Goal: Task Accomplishment & Management: Complete application form

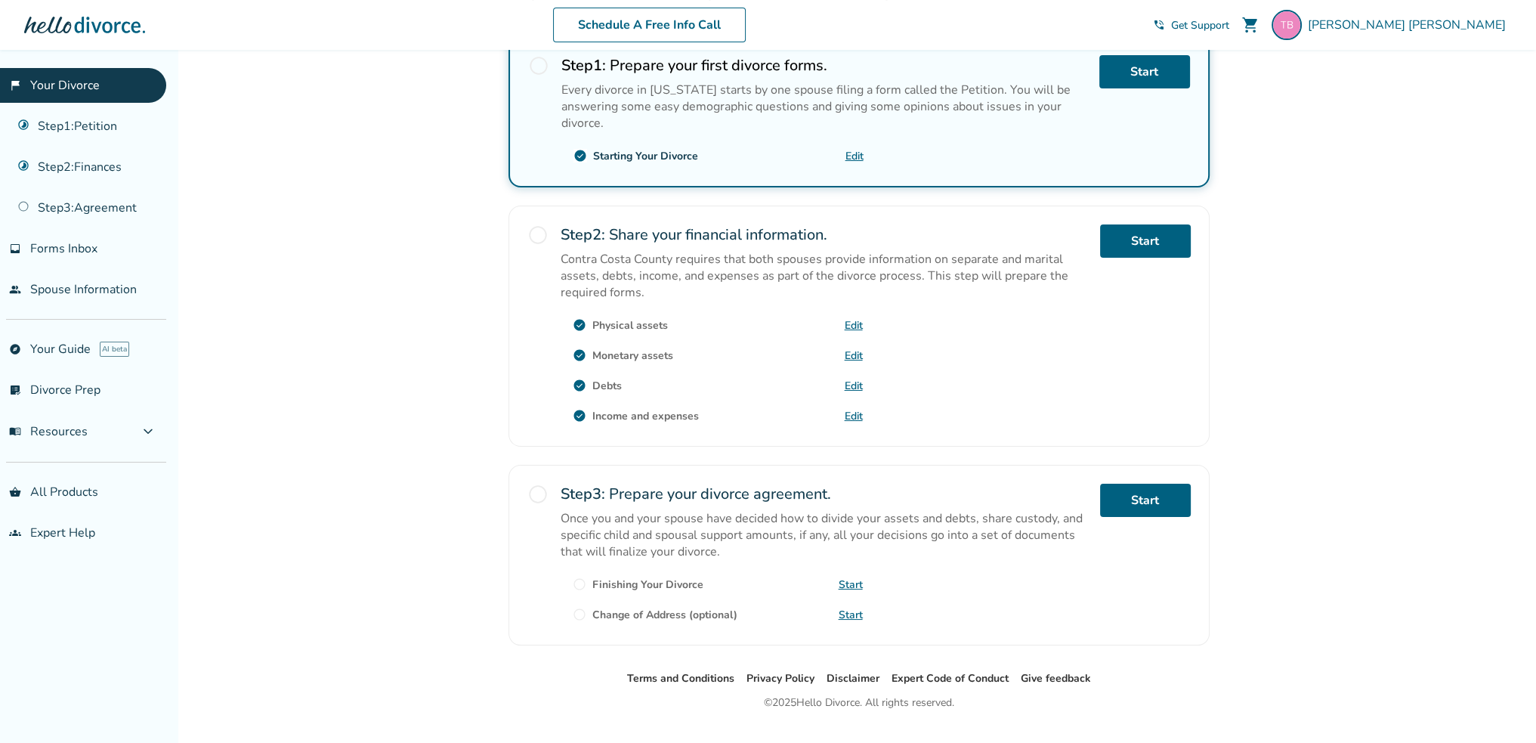
scroll to position [302, 0]
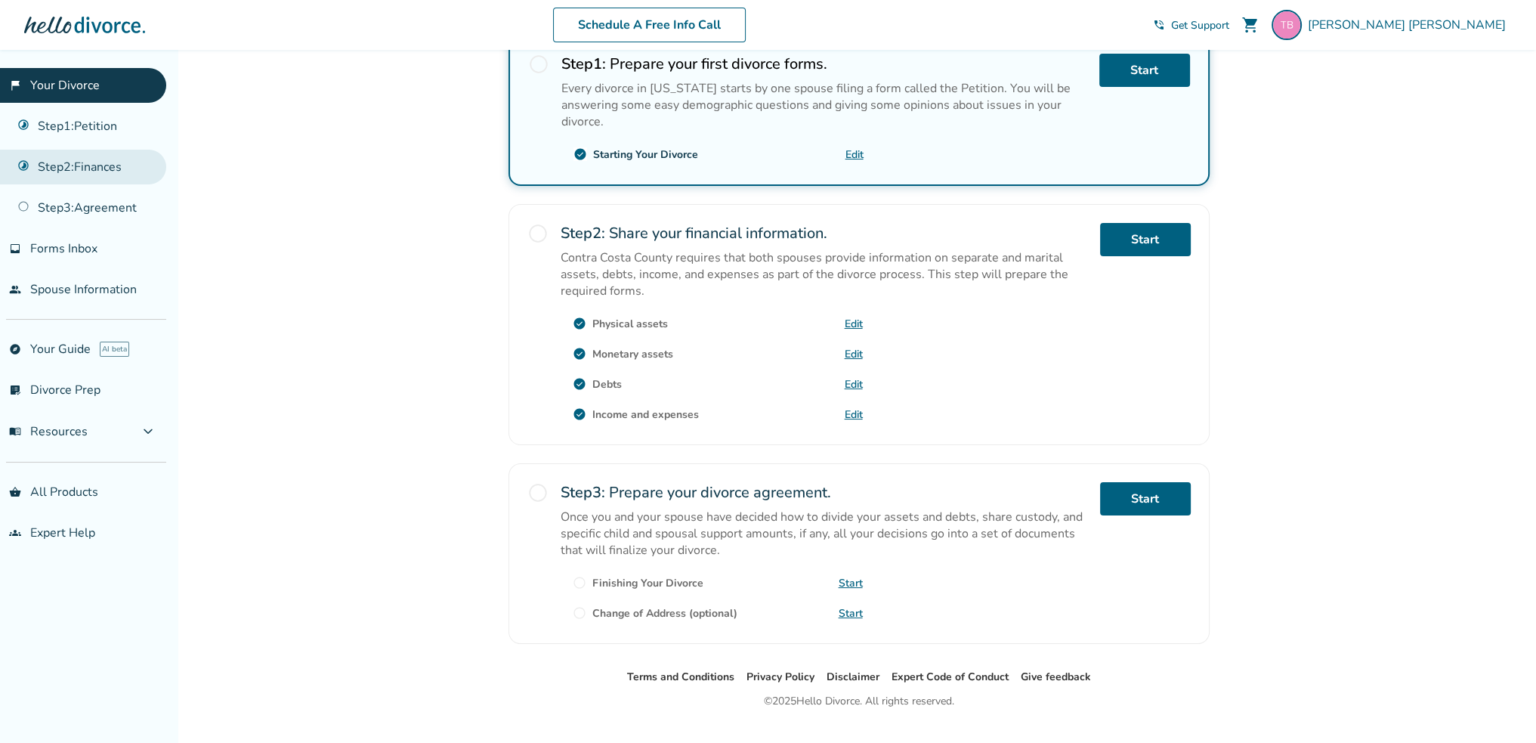
click at [85, 162] on link "Step 2 : Finances" at bounding box center [83, 167] width 166 height 35
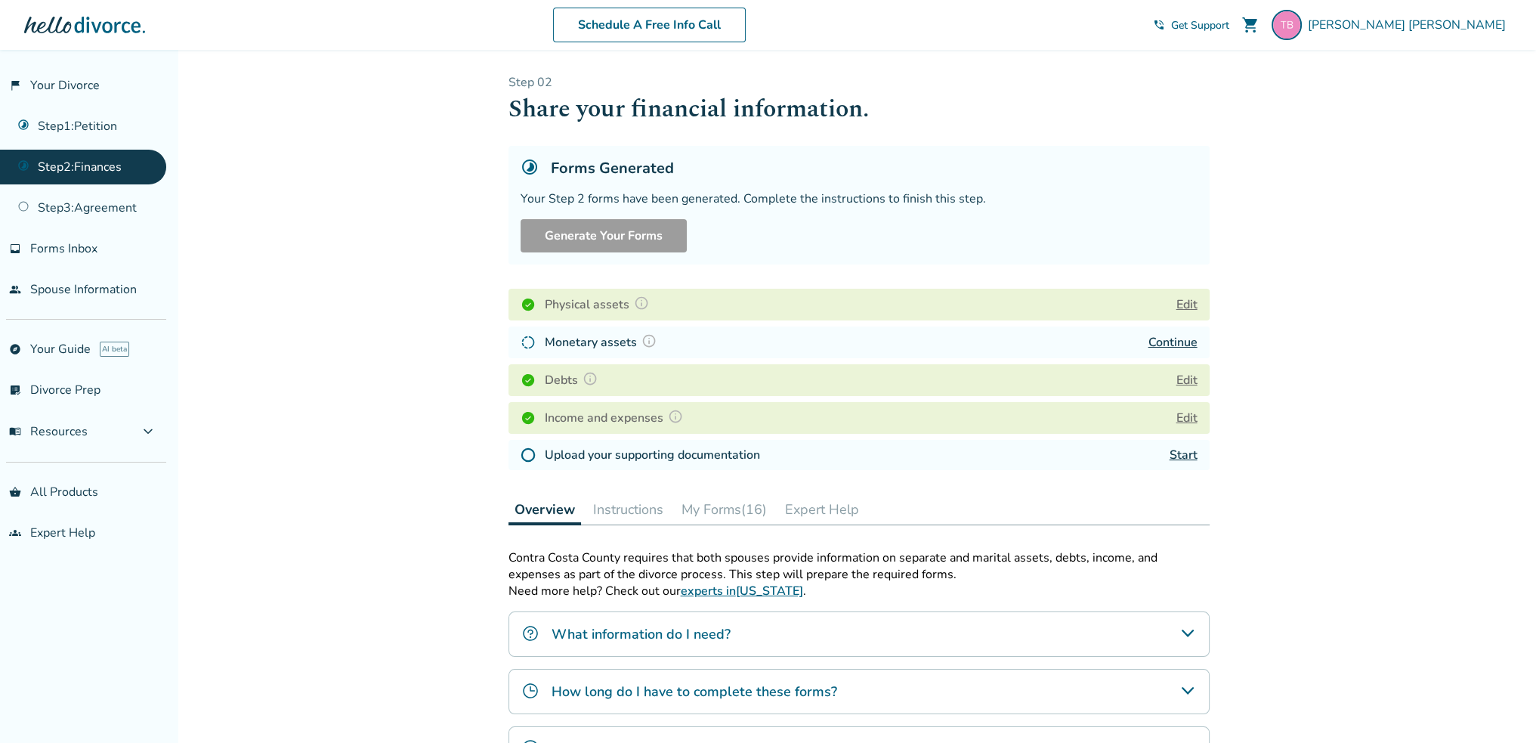
click at [1170, 342] on link "Continue" at bounding box center [1172, 342] width 49 height 17
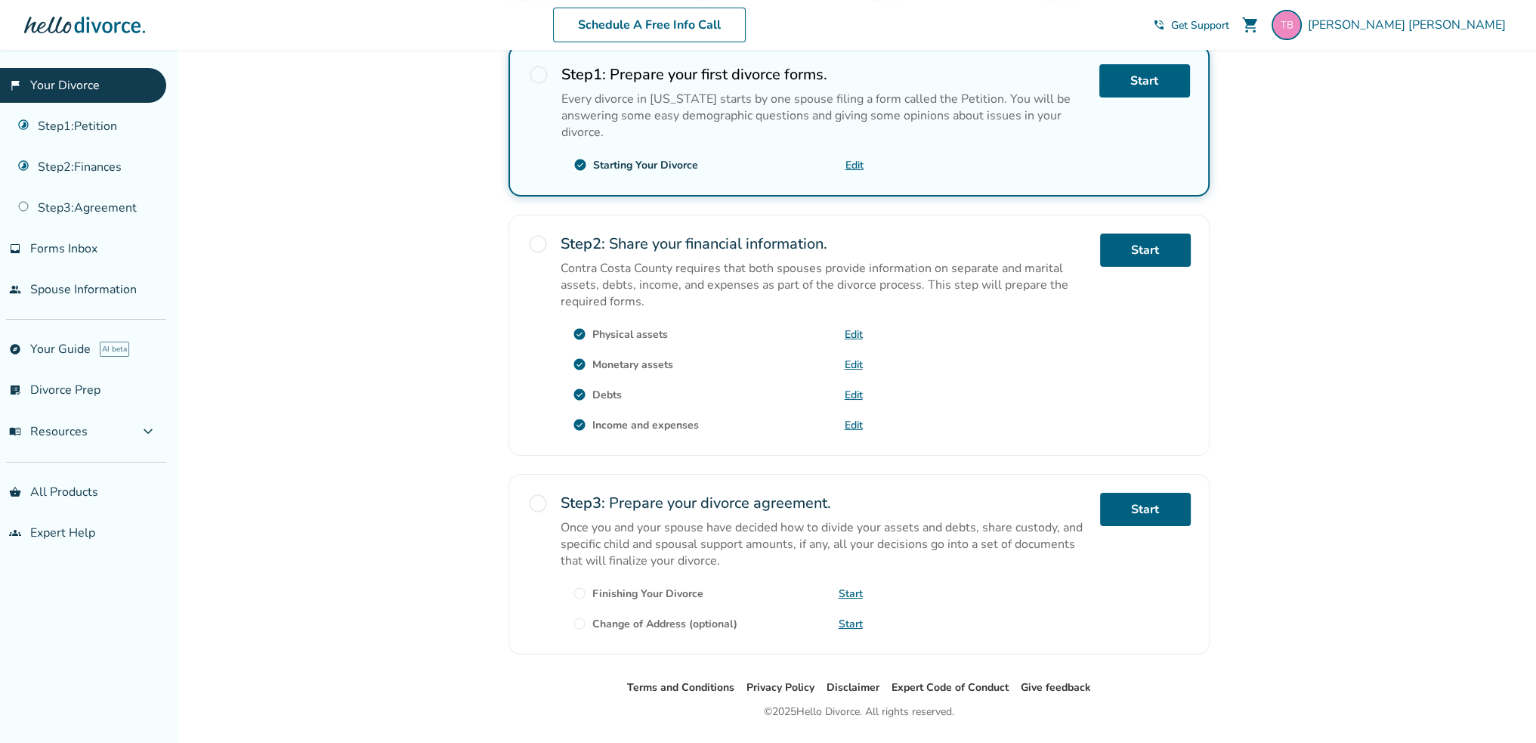
scroll to position [302, 0]
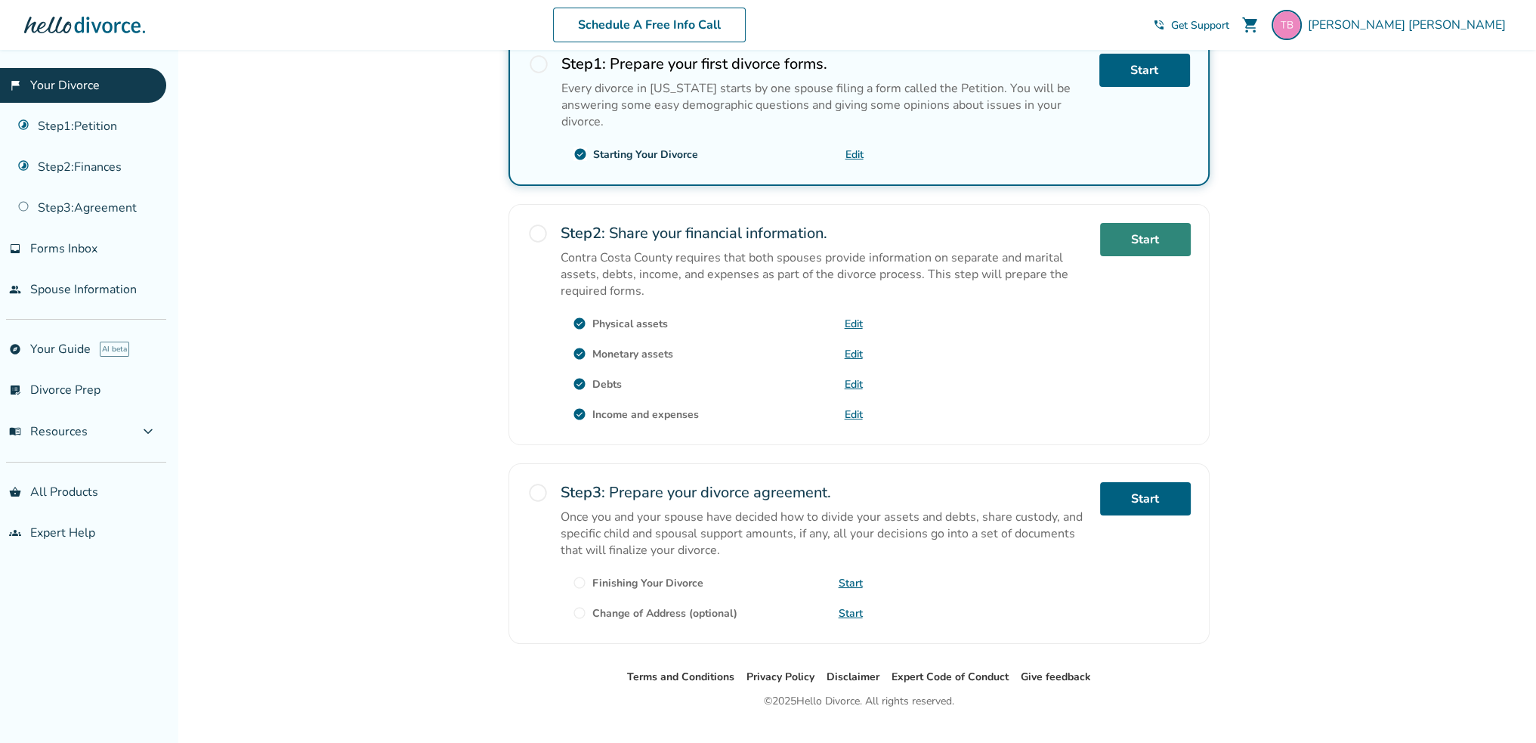
click at [1137, 229] on link "Start" at bounding box center [1145, 239] width 91 height 33
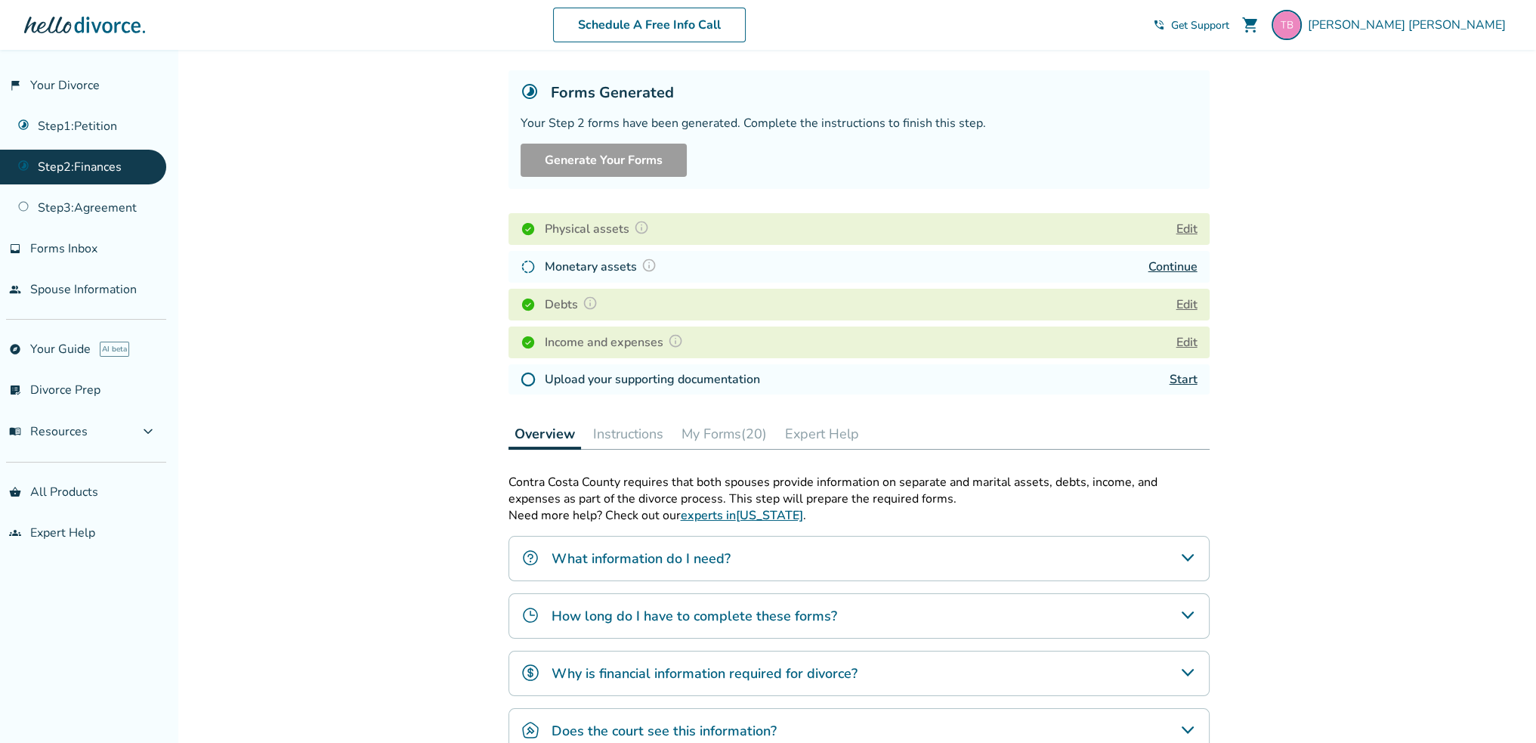
scroll to position [283, 0]
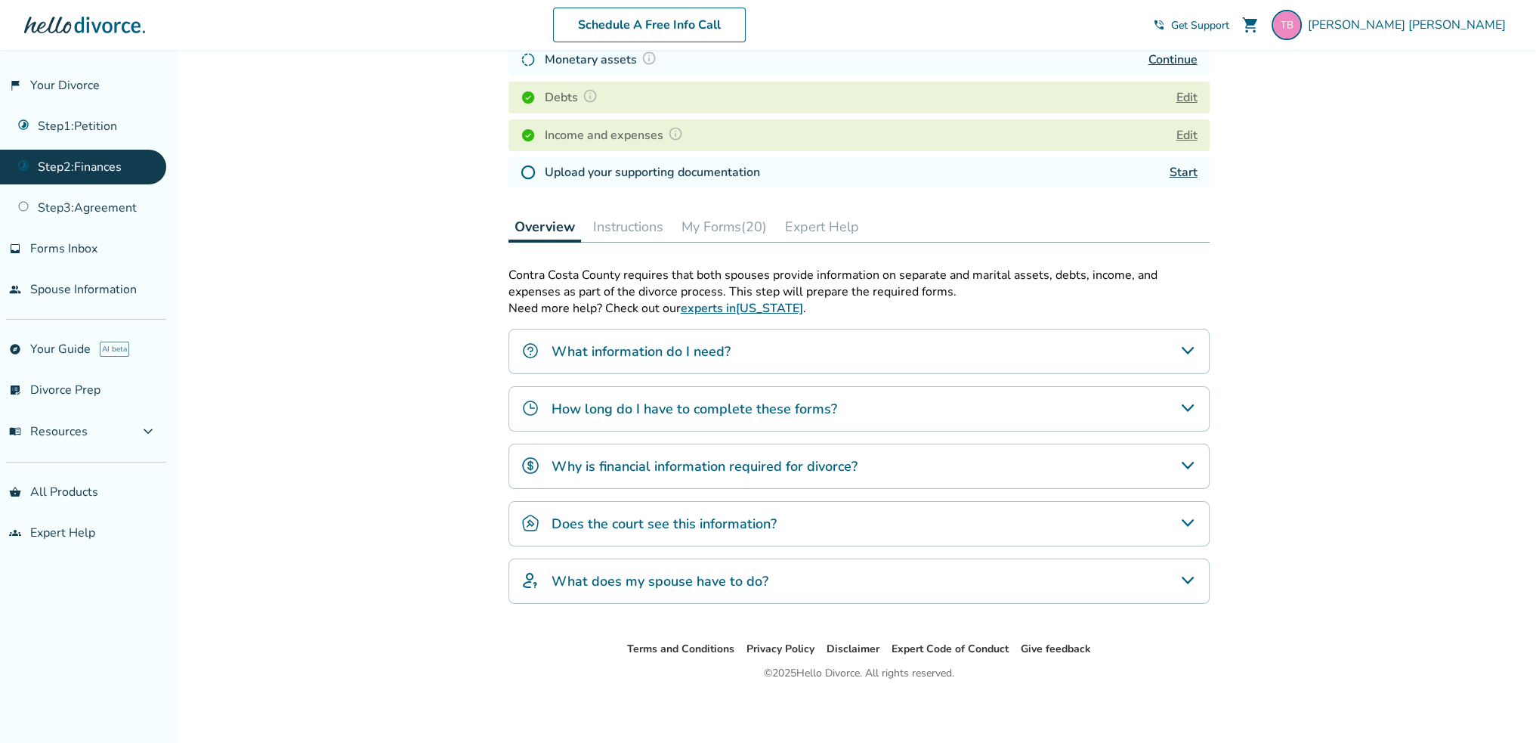
click at [634, 222] on button "Instructions" at bounding box center [628, 227] width 82 height 30
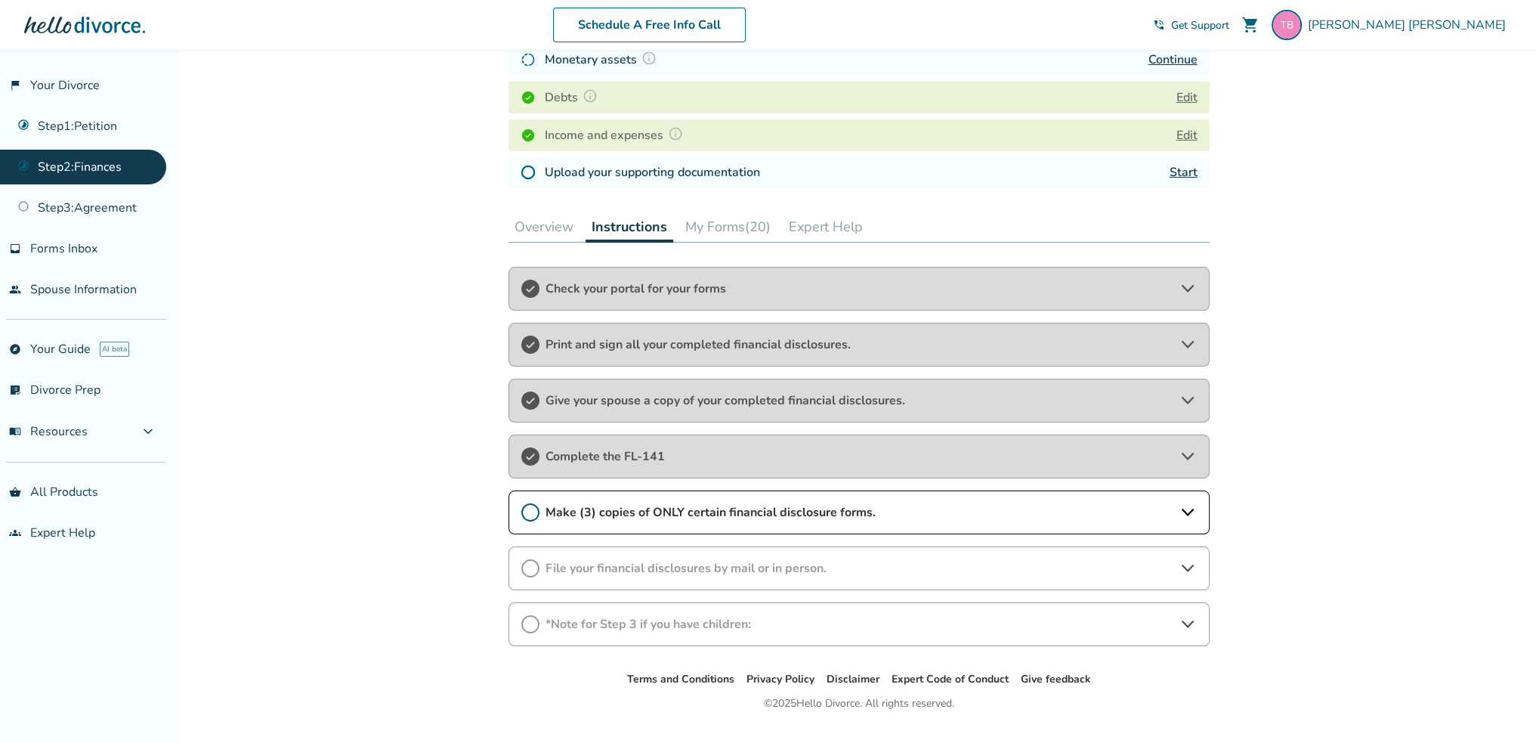
click at [1187, 453] on icon at bounding box center [1188, 456] width 18 height 18
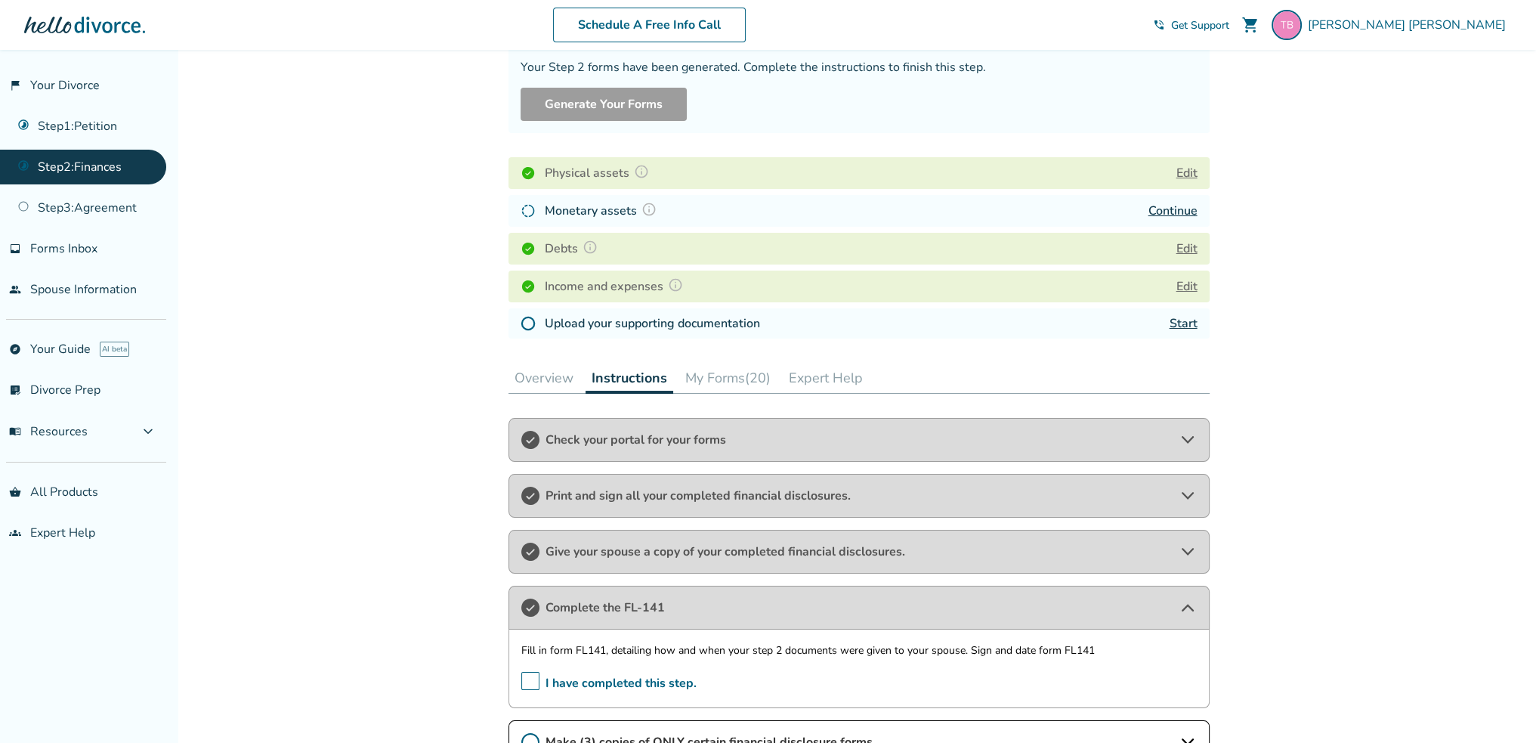
scroll to position [56, 0]
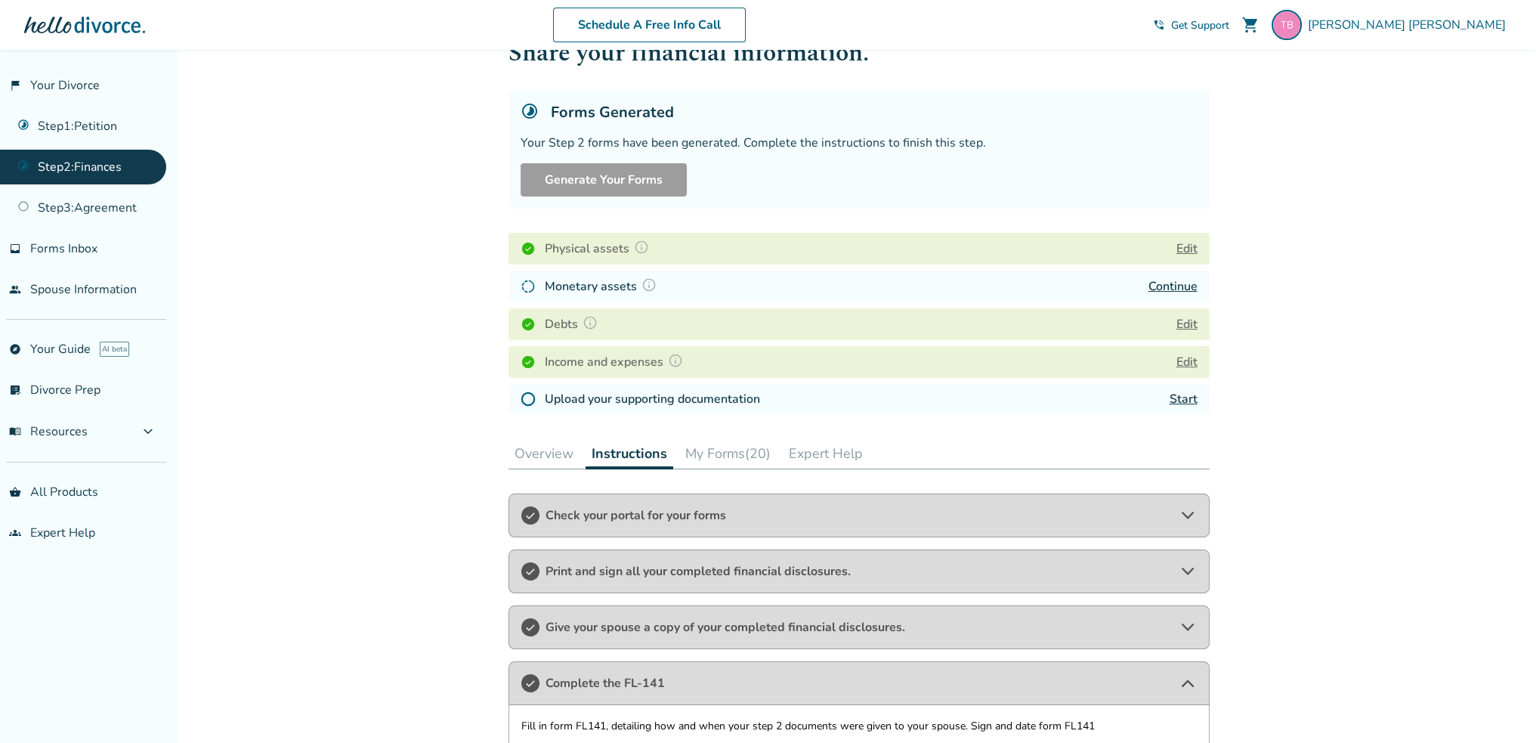
click at [1191, 356] on button "Edit" at bounding box center [1186, 362] width 21 height 18
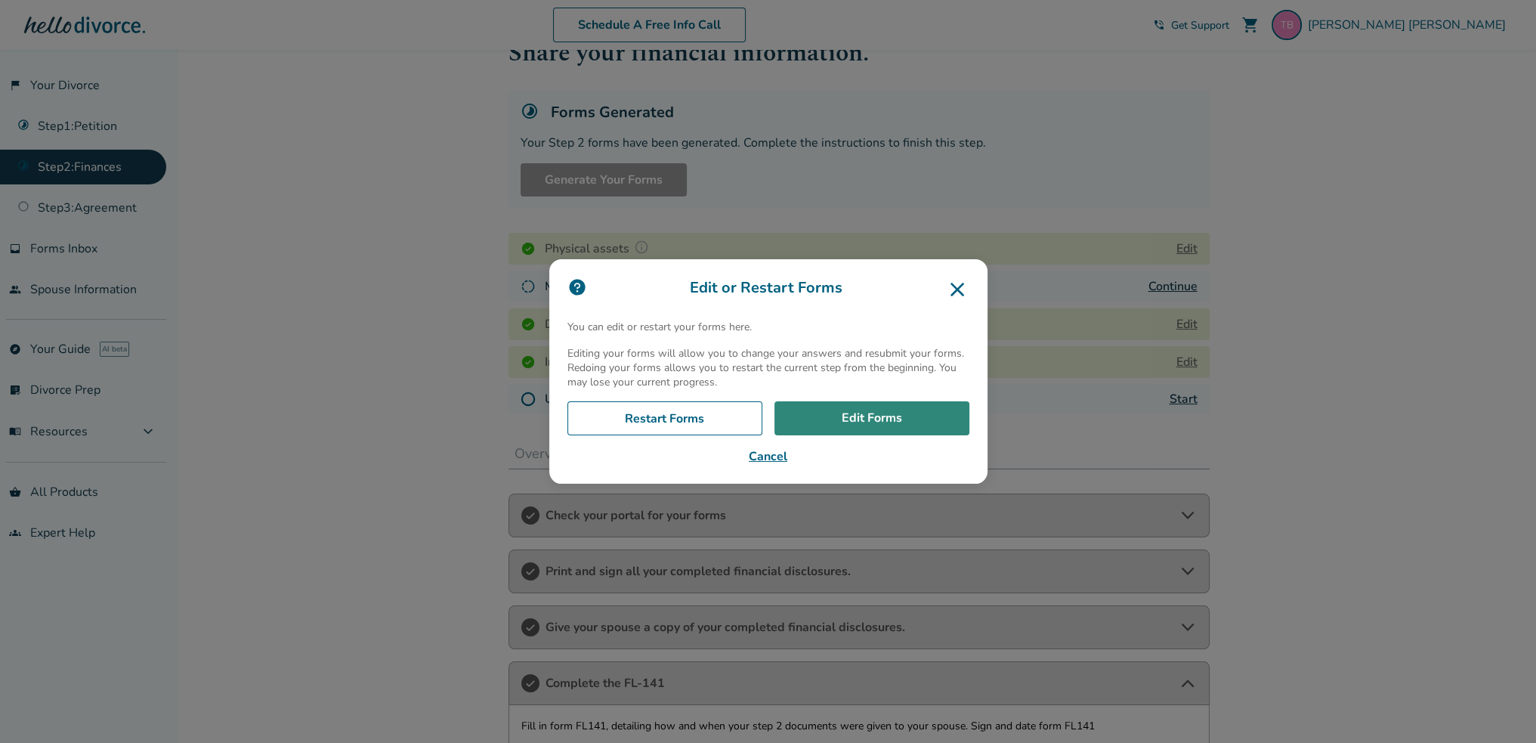
click at [878, 419] on link "Edit Forms" at bounding box center [871, 418] width 195 height 35
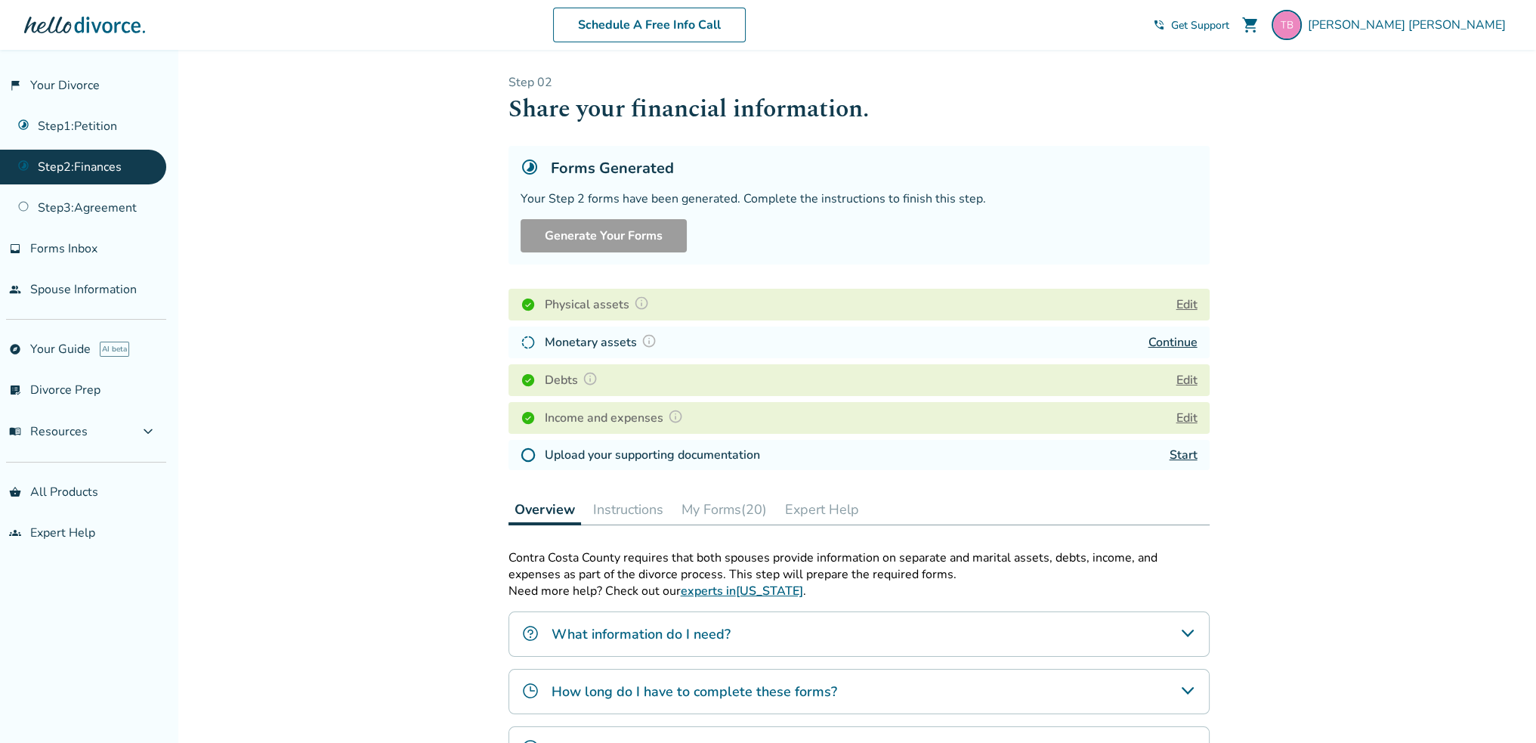
click at [1176, 338] on link "Continue" at bounding box center [1172, 342] width 49 height 17
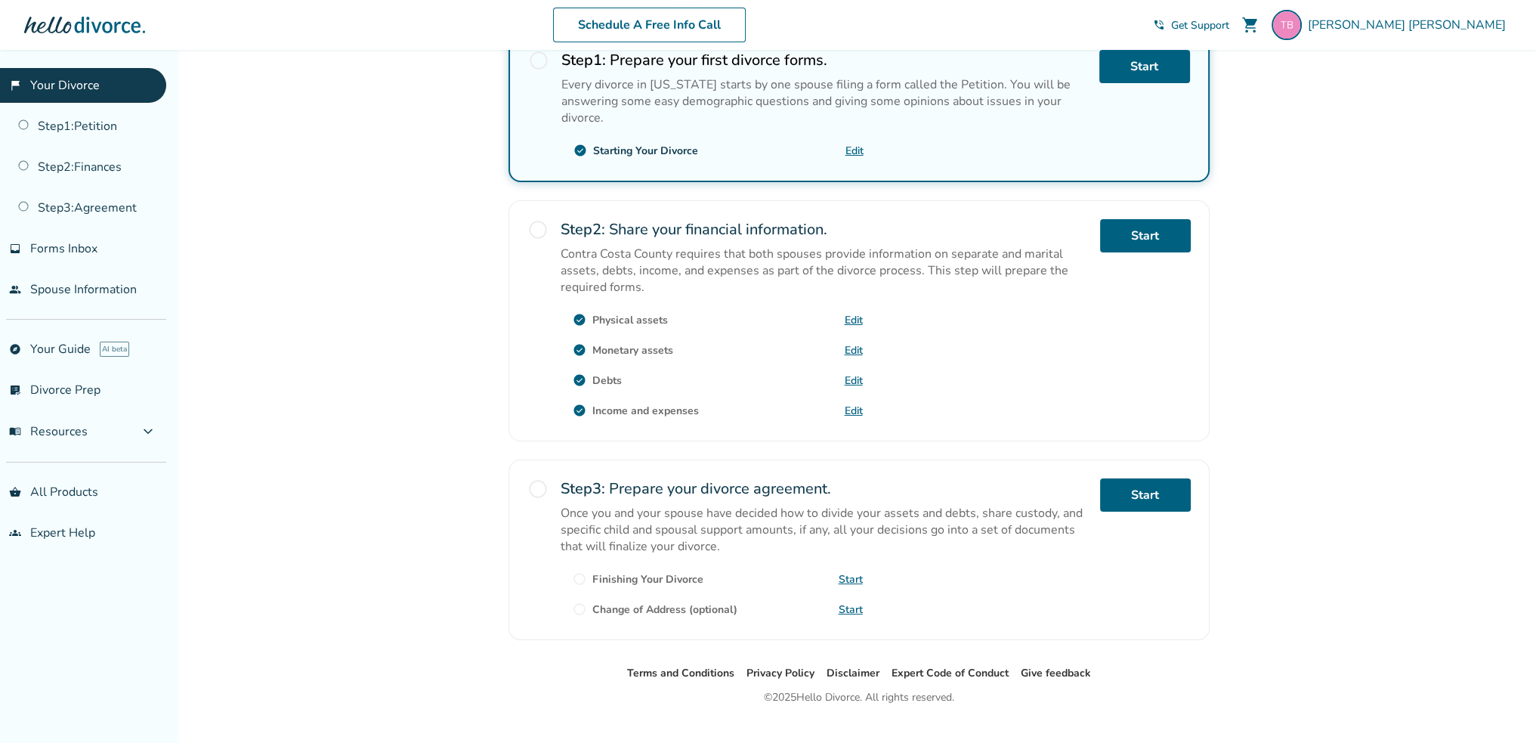
scroll to position [328, 0]
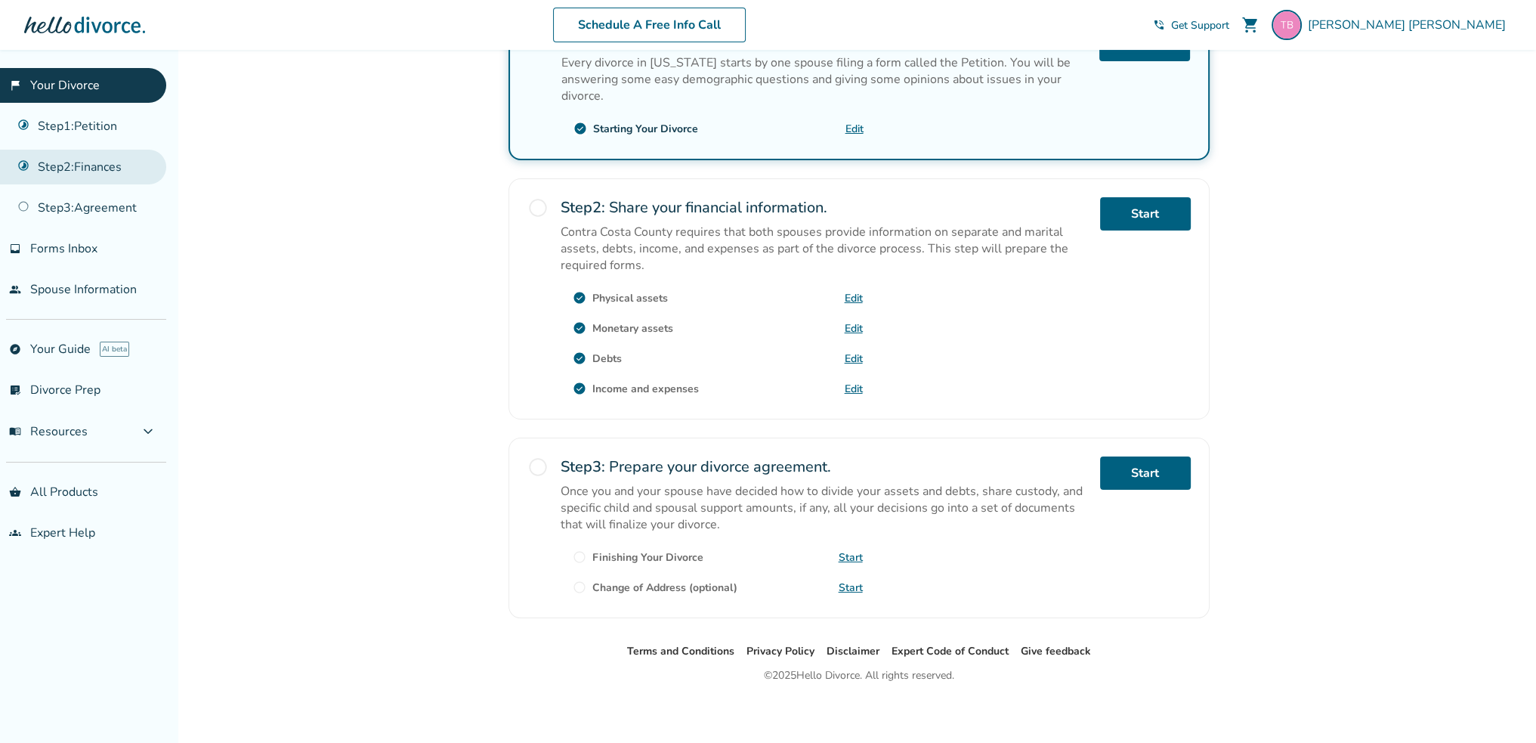
click at [66, 156] on link "Step 2 : Finances" at bounding box center [83, 167] width 166 height 35
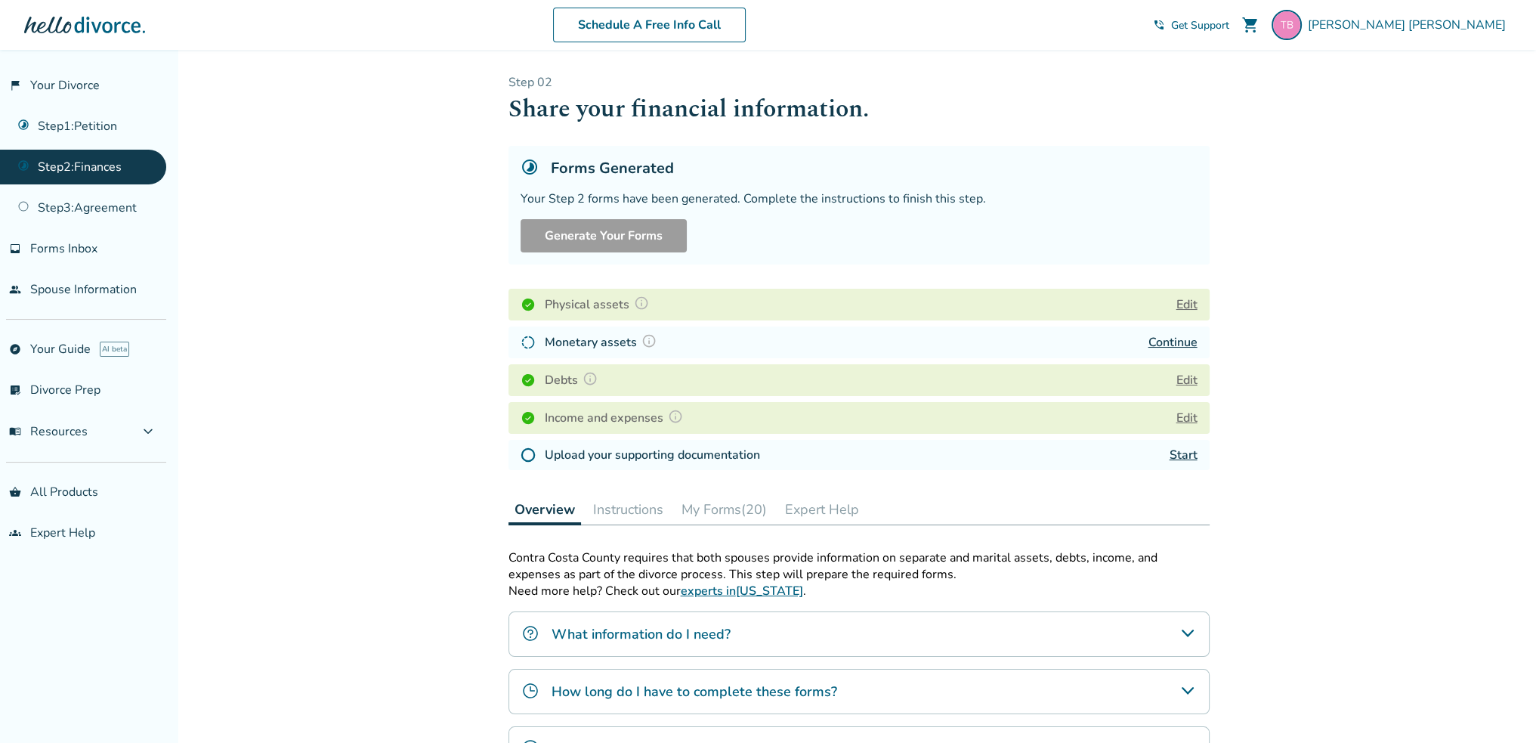
click at [1181, 384] on button "Edit" at bounding box center [1186, 380] width 21 height 18
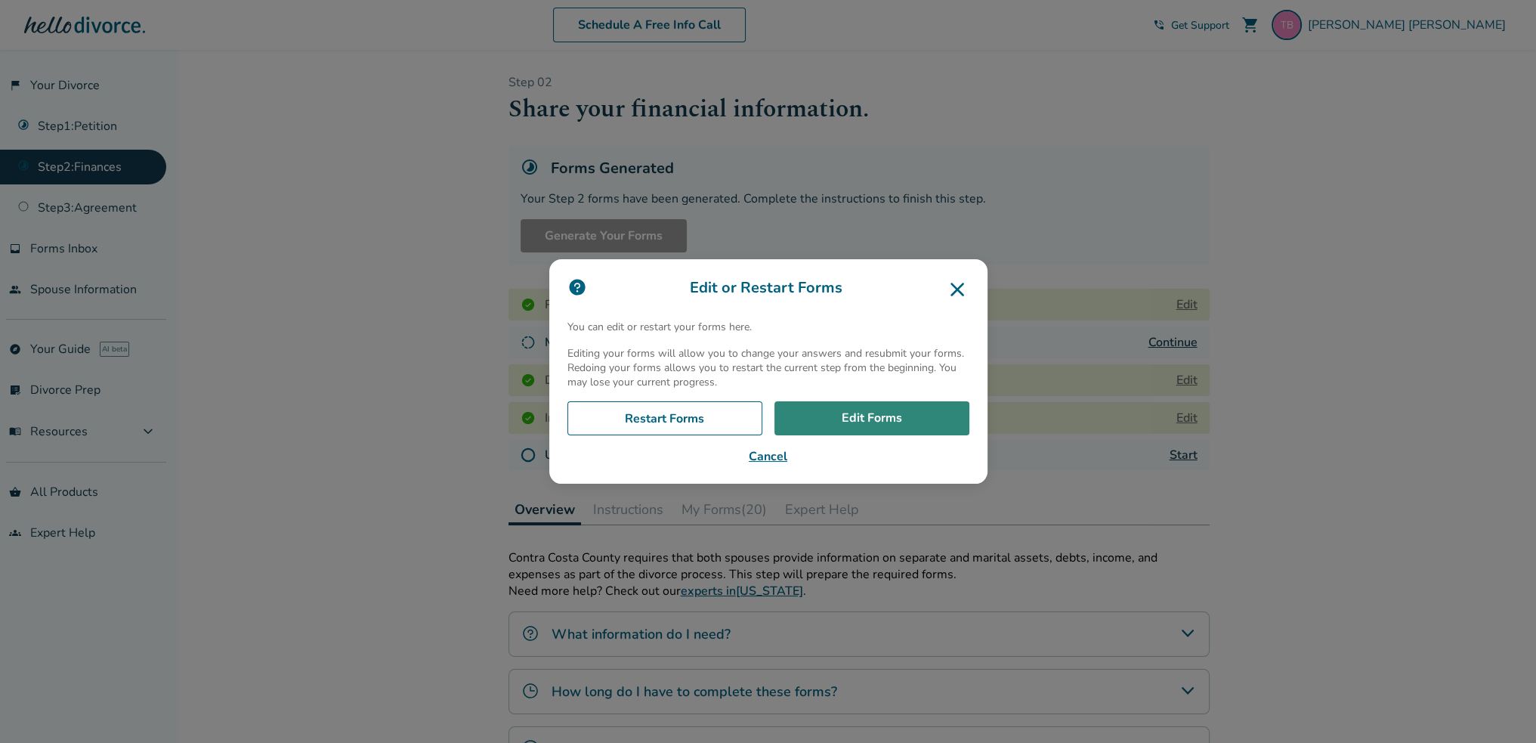
click at [889, 413] on link "Edit Forms" at bounding box center [871, 418] width 195 height 35
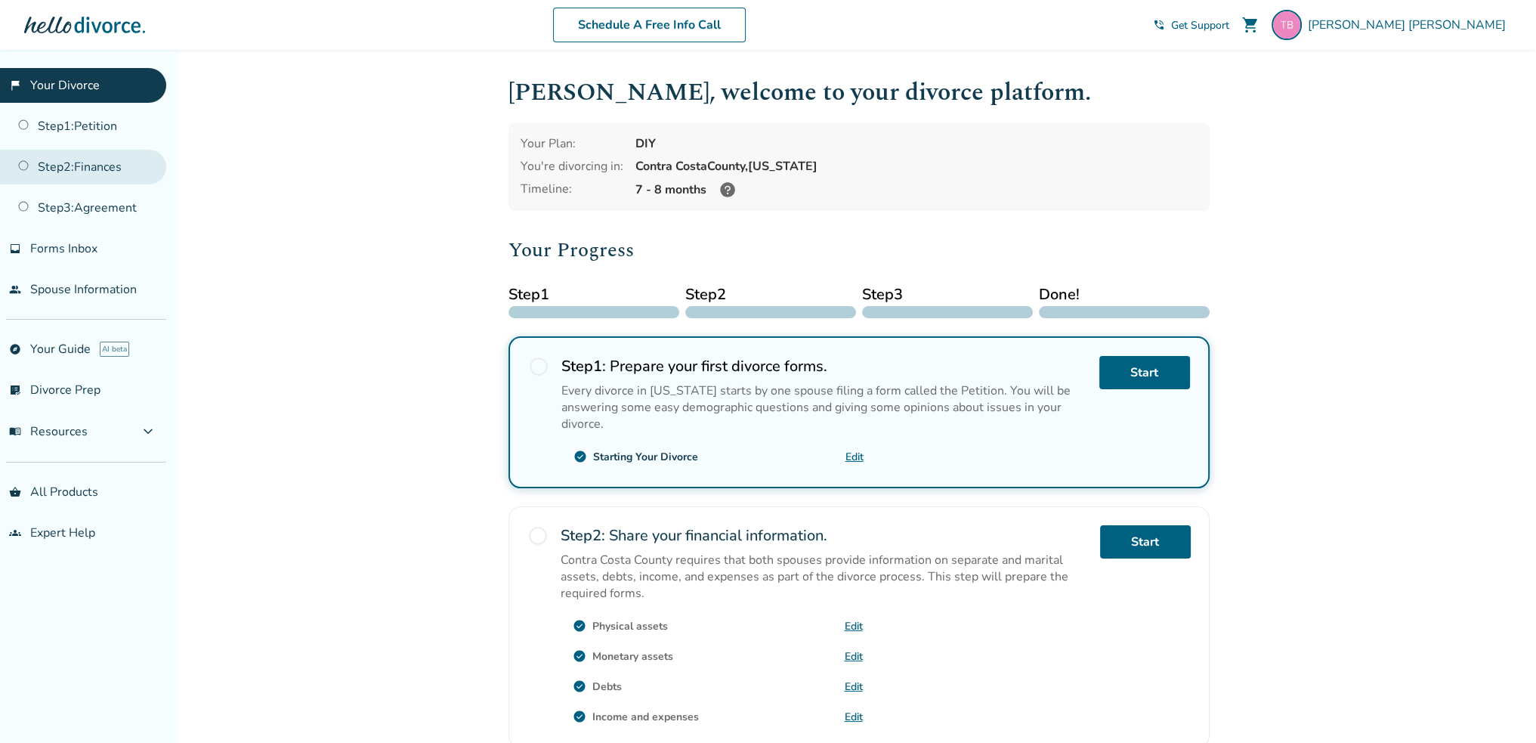
click at [77, 165] on link "Step 2 : Finances" at bounding box center [83, 167] width 166 height 35
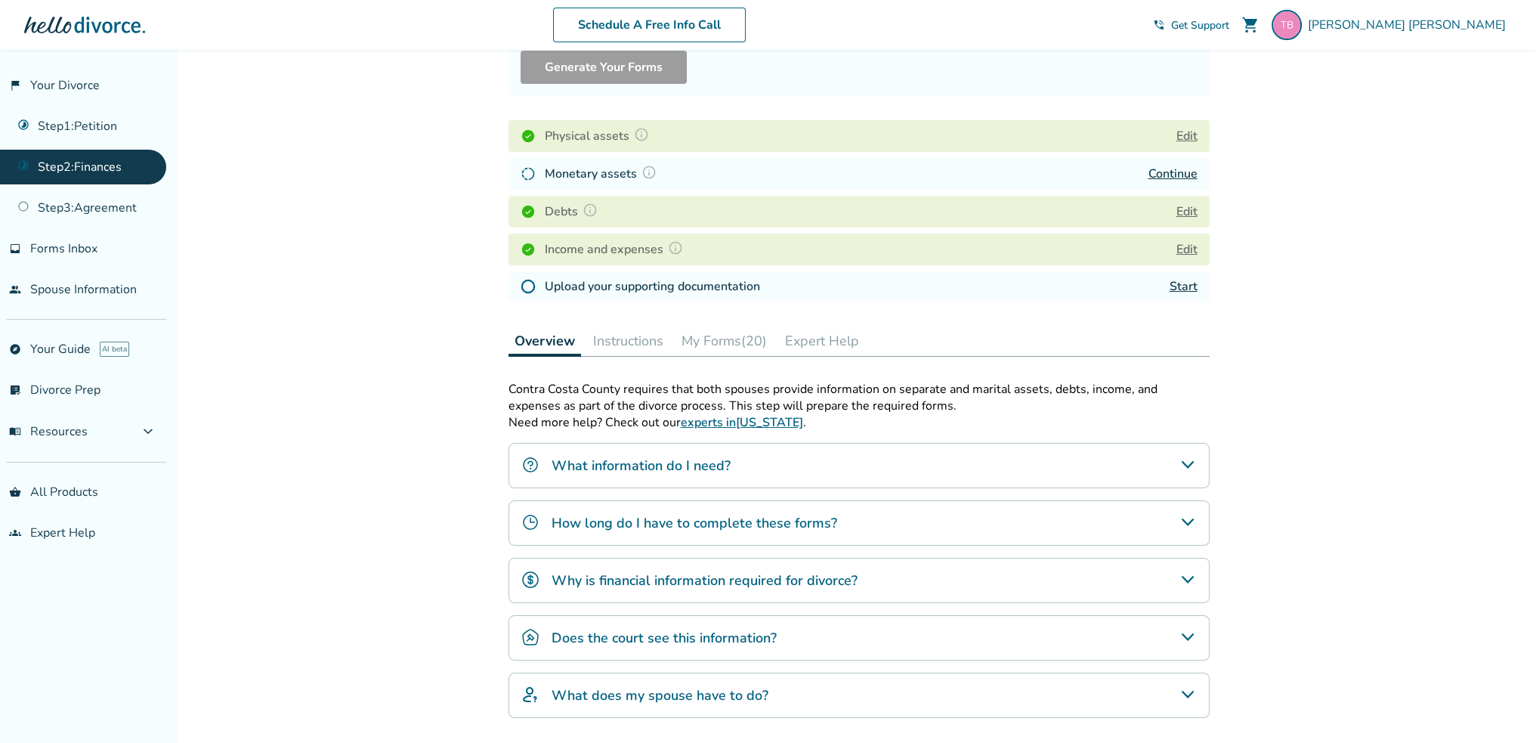
scroll to position [131, 0]
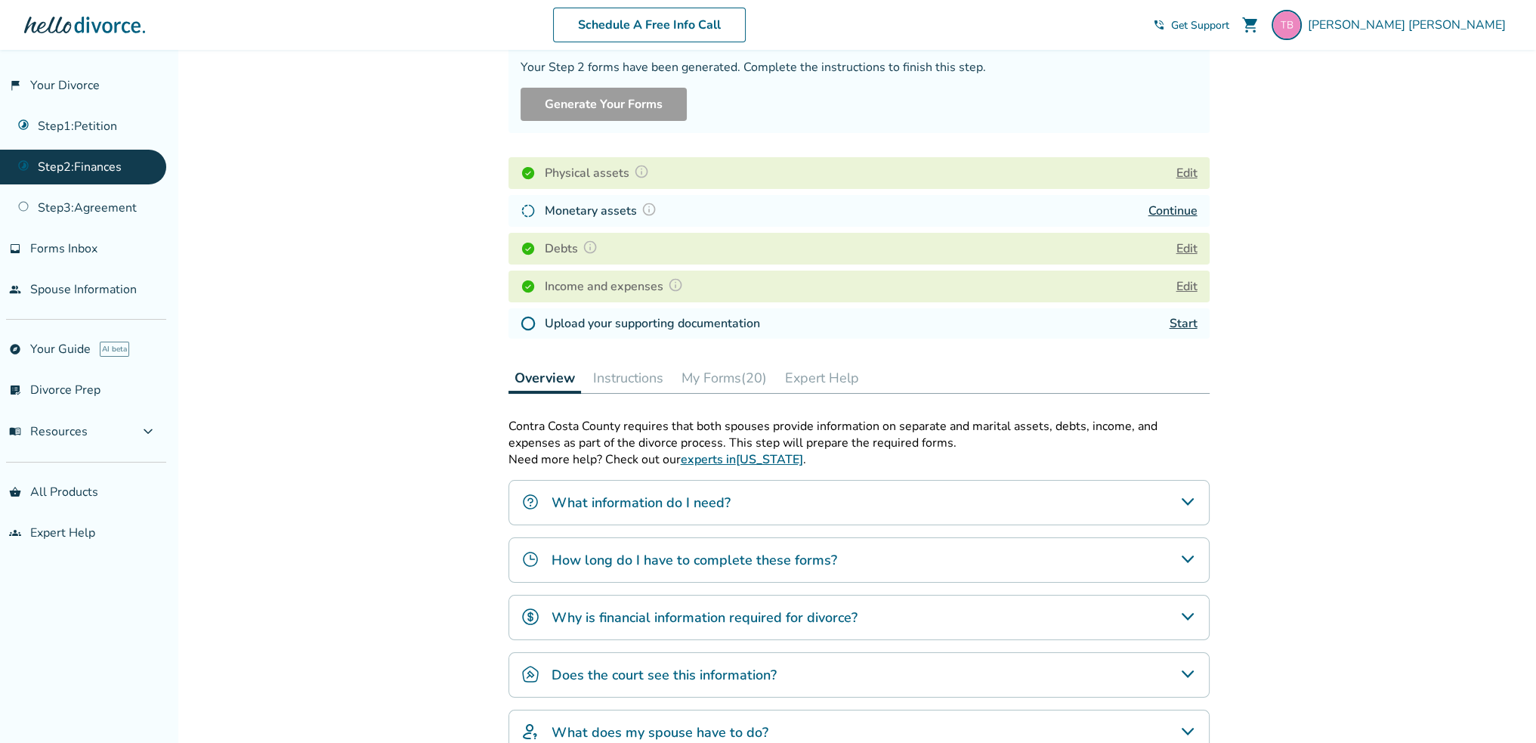
click at [1185, 244] on button "Edit" at bounding box center [1186, 249] width 21 height 18
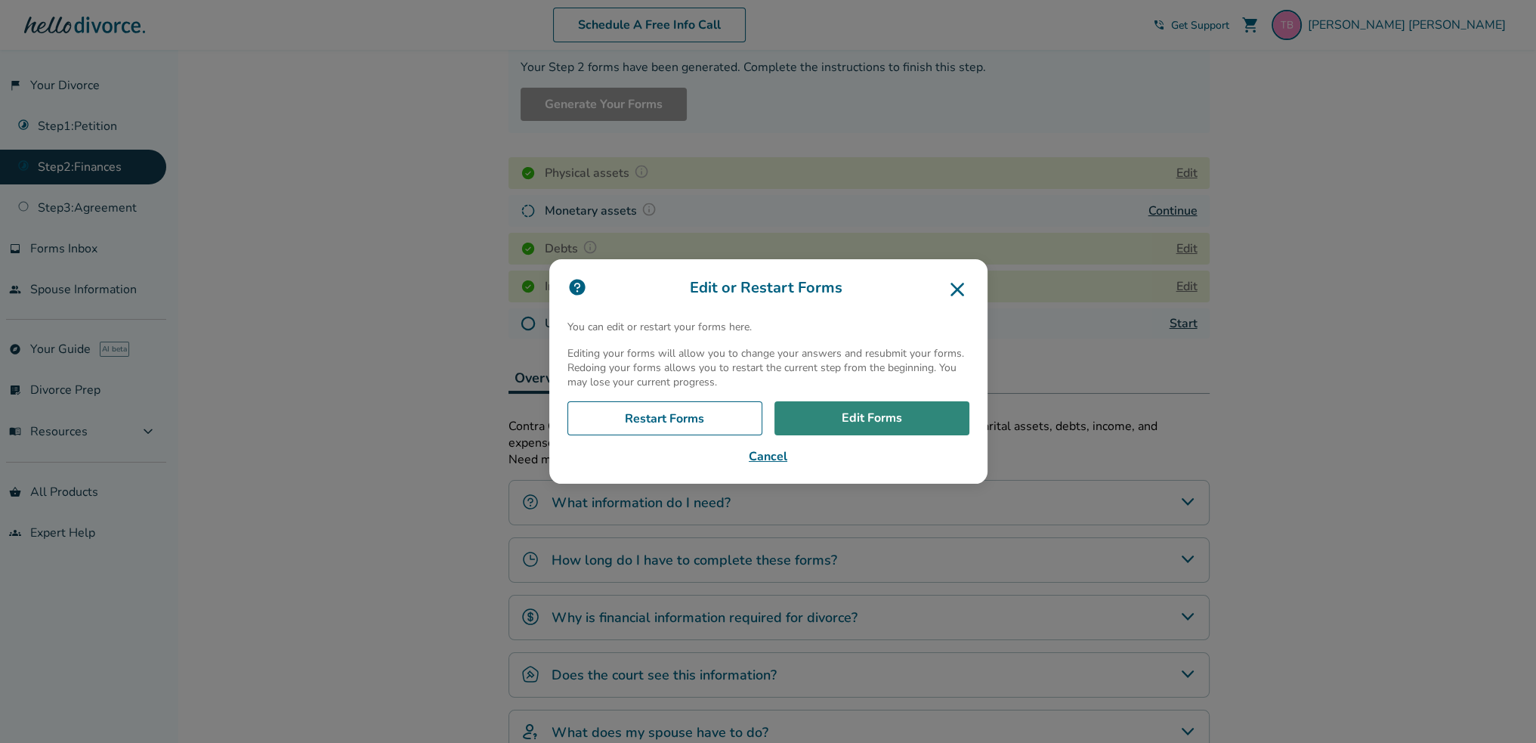
click at [885, 420] on link "Edit Forms" at bounding box center [871, 418] width 195 height 35
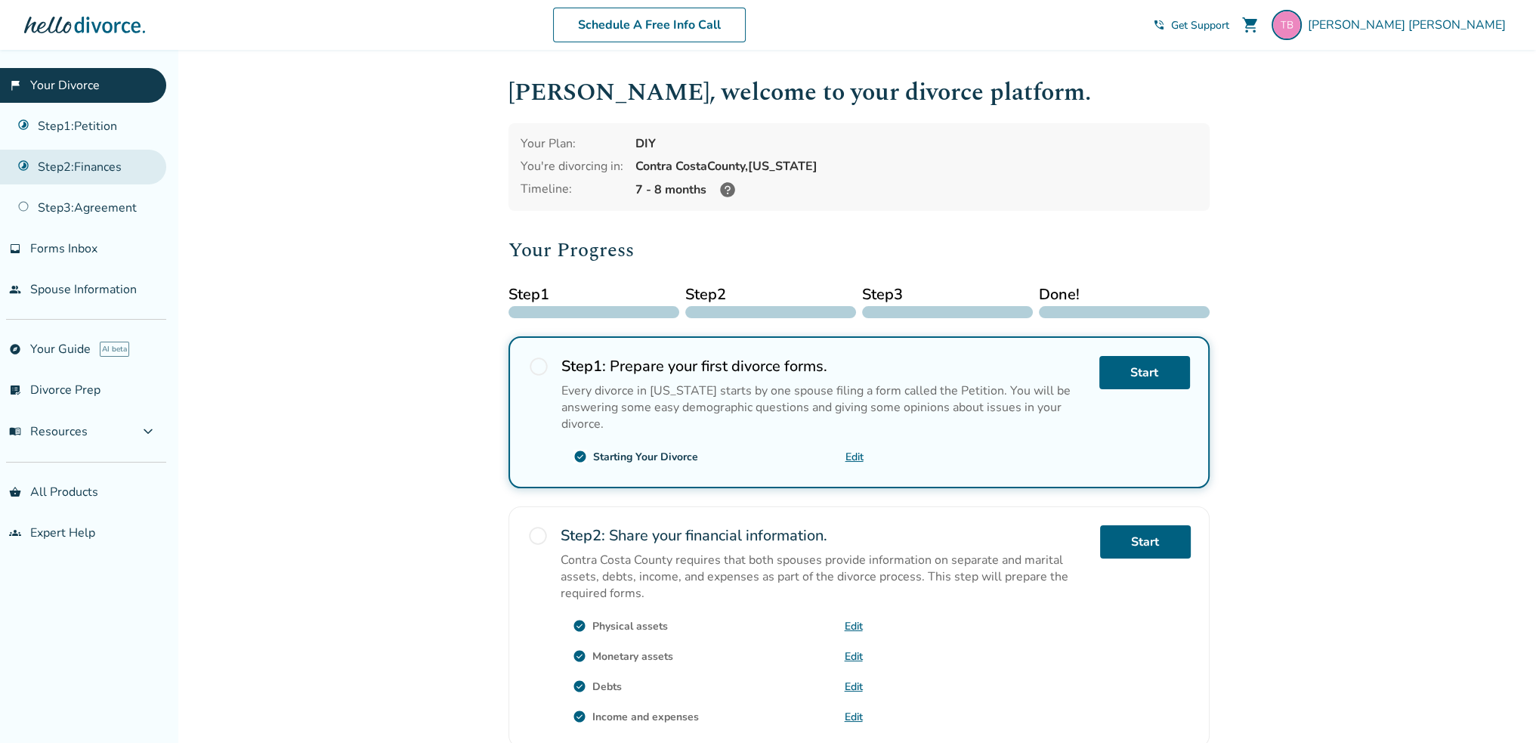
click at [94, 168] on link "Step 2 : Finances" at bounding box center [83, 167] width 166 height 35
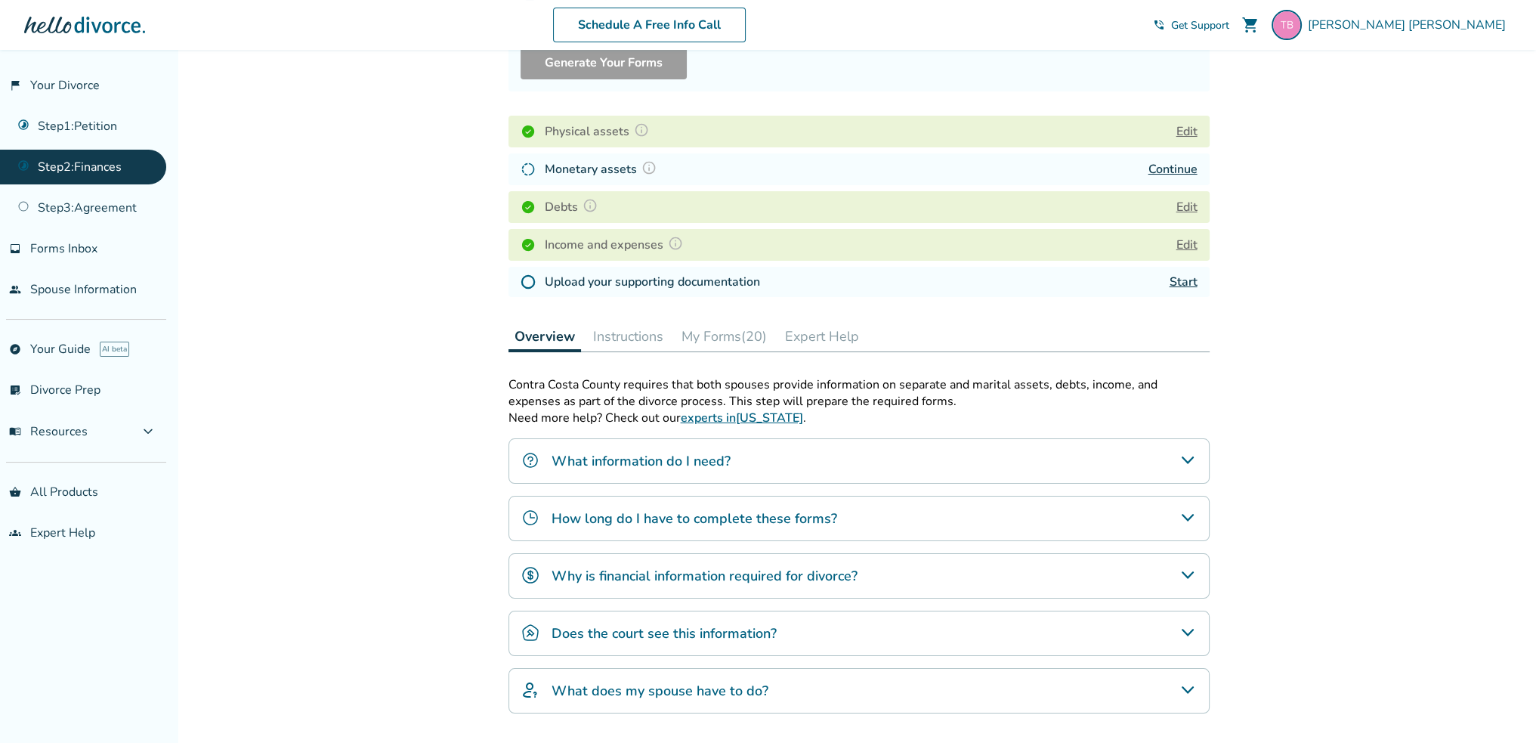
scroll to position [227, 0]
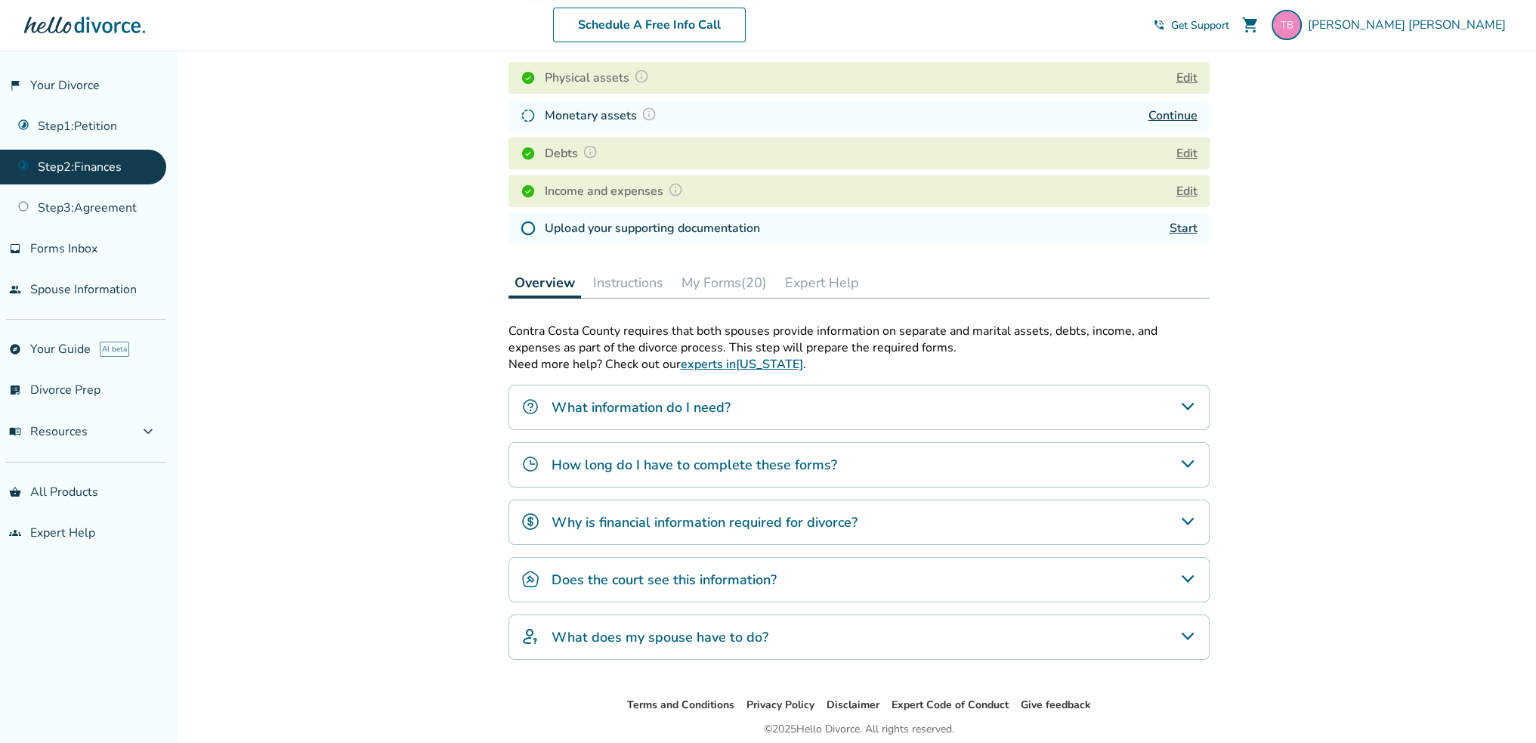
click at [1188, 187] on button "Edit" at bounding box center [1186, 191] width 21 height 18
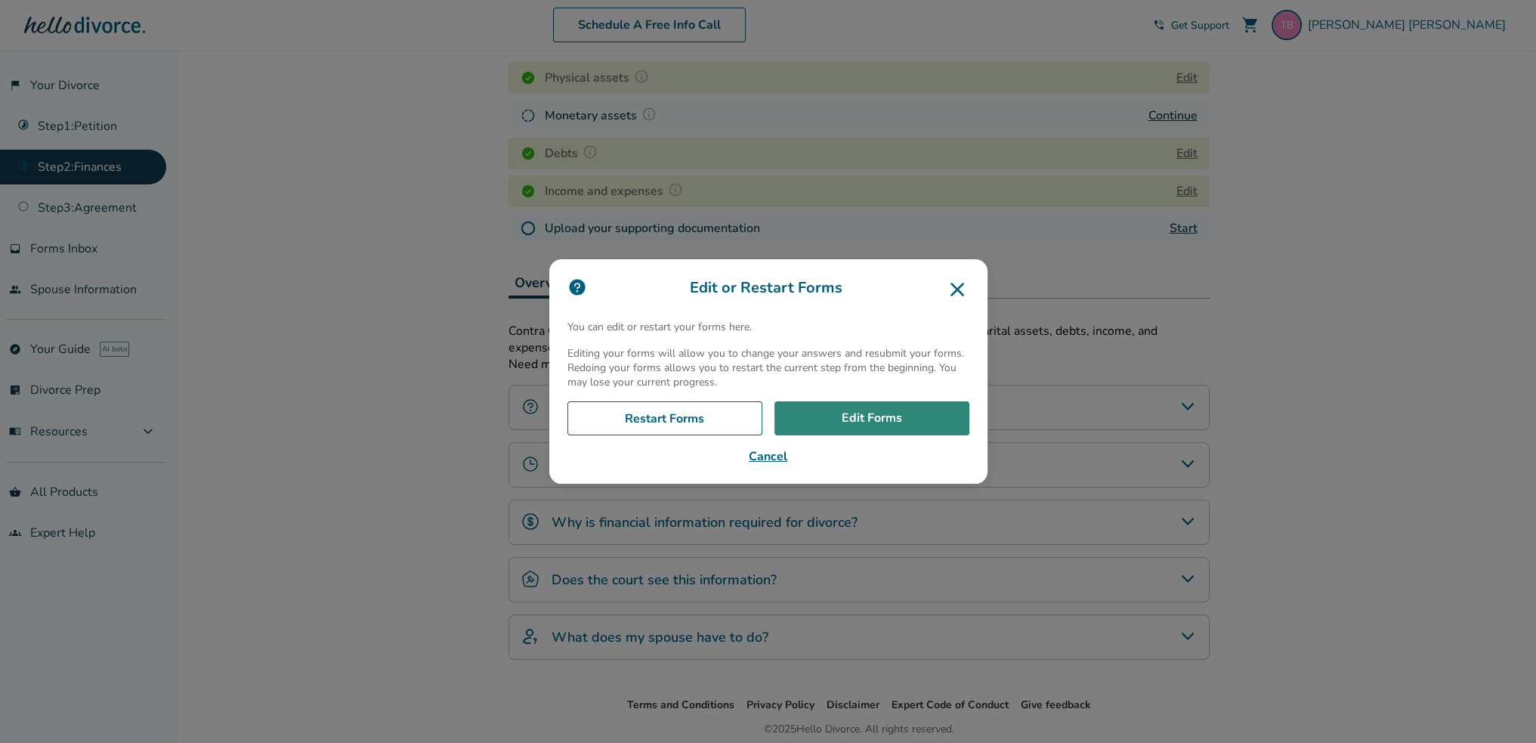
click at [898, 419] on link "Edit Forms" at bounding box center [871, 418] width 195 height 35
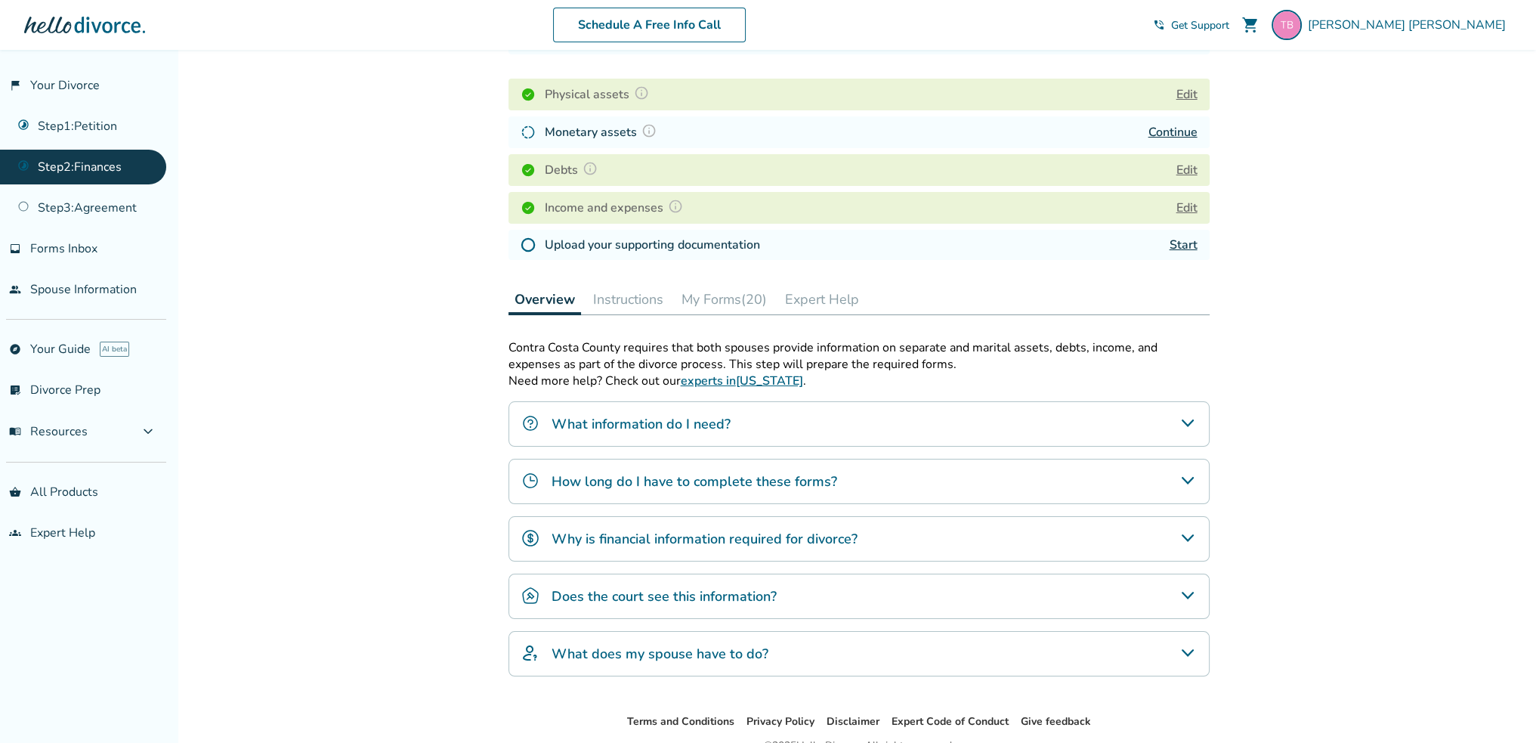
scroll to position [207, 0]
click at [728, 304] on button "My Forms (20)" at bounding box center [723, 302] width 97 height 30
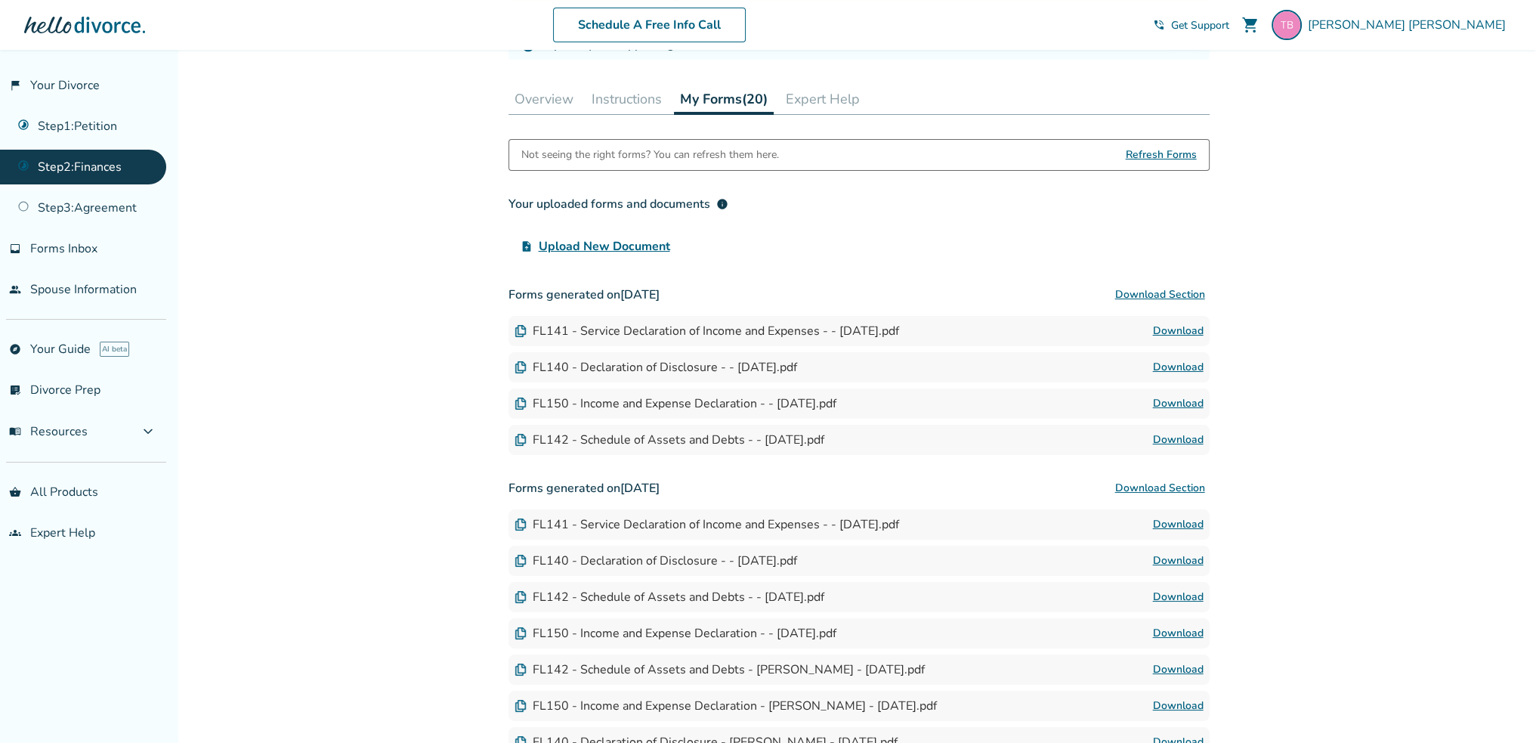
scroll to position [434, 0]
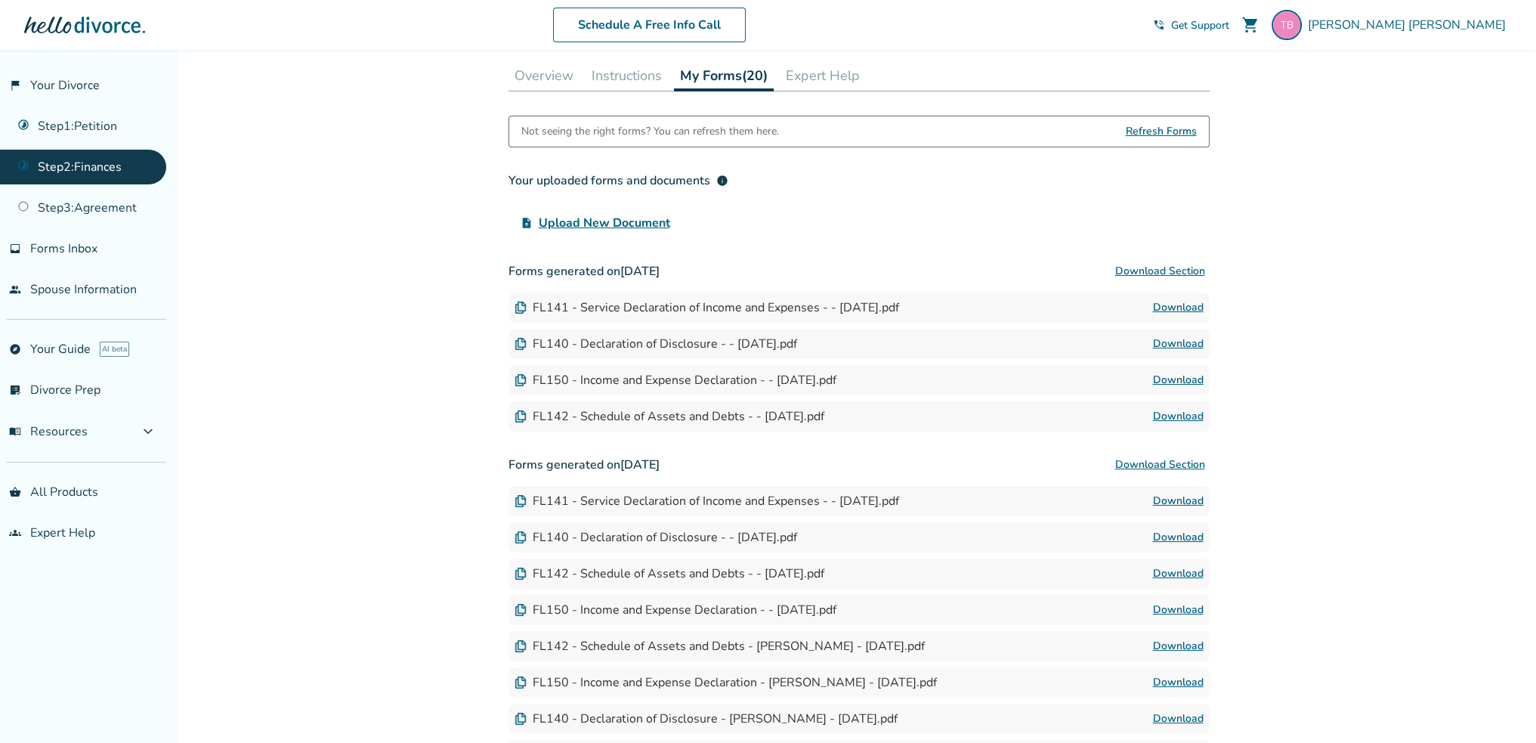
click at [1193, 265] on button "Download Section" at bounding box center [1160, 271] width 99 height 30
